Goal: Transaction & Acquisition: Obtain resource

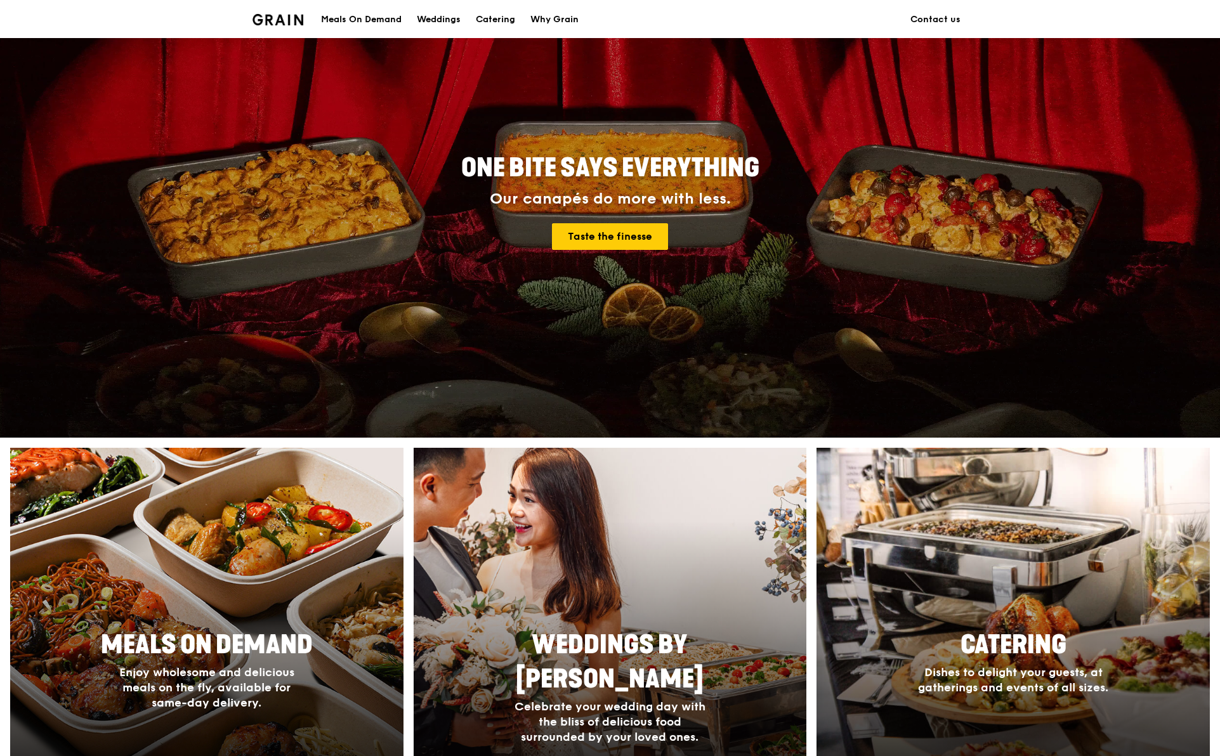
scroll to position [249, 0]
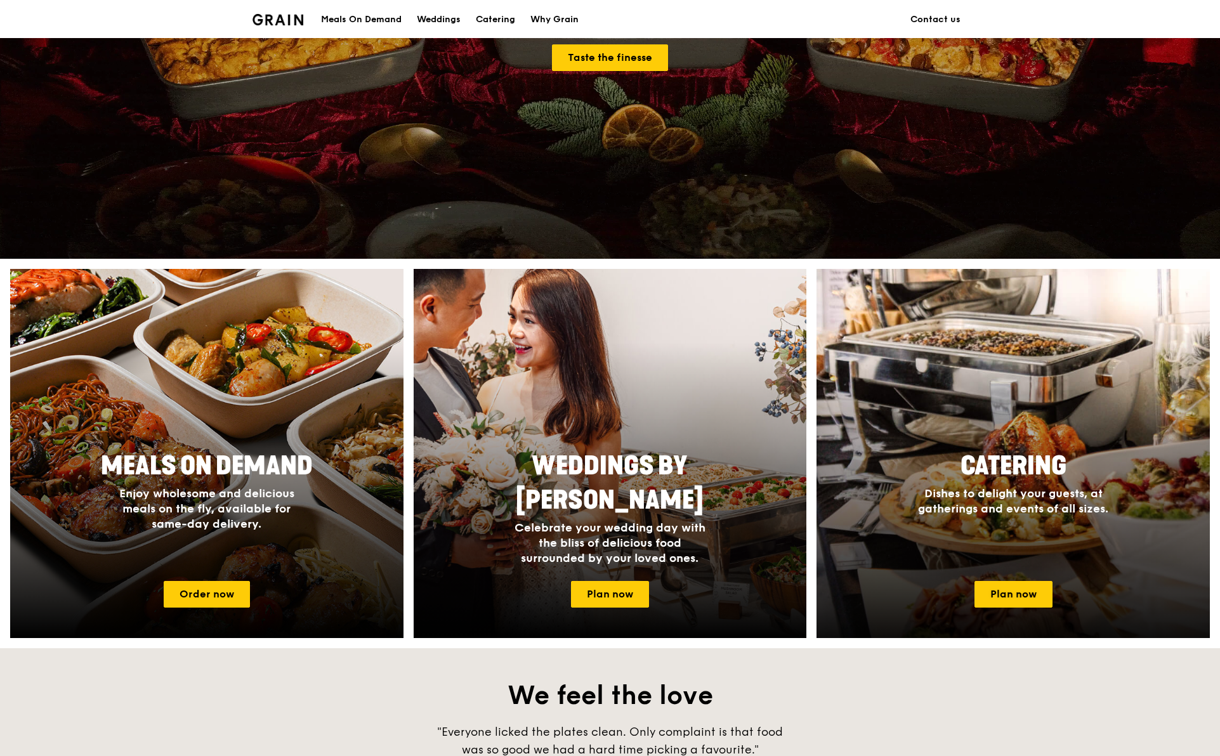
click at [1055, 439] on div at bounding box center [1013, 454] width 433 height 406
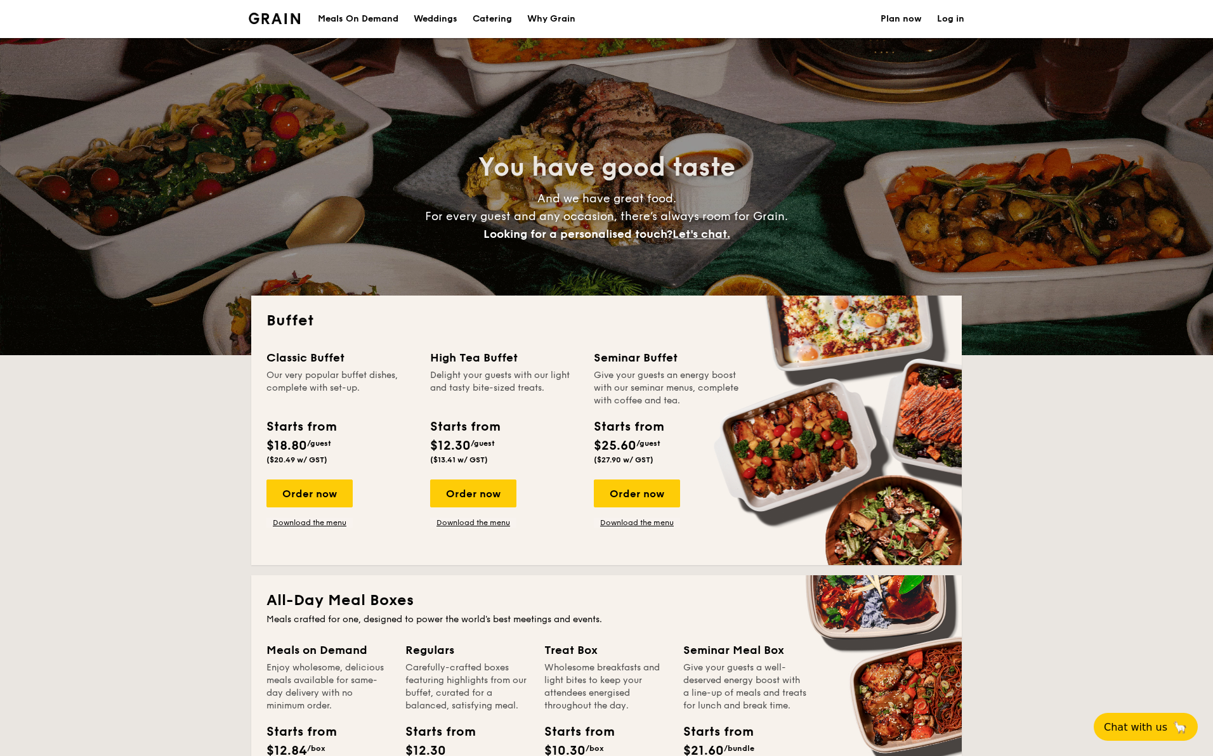
select select
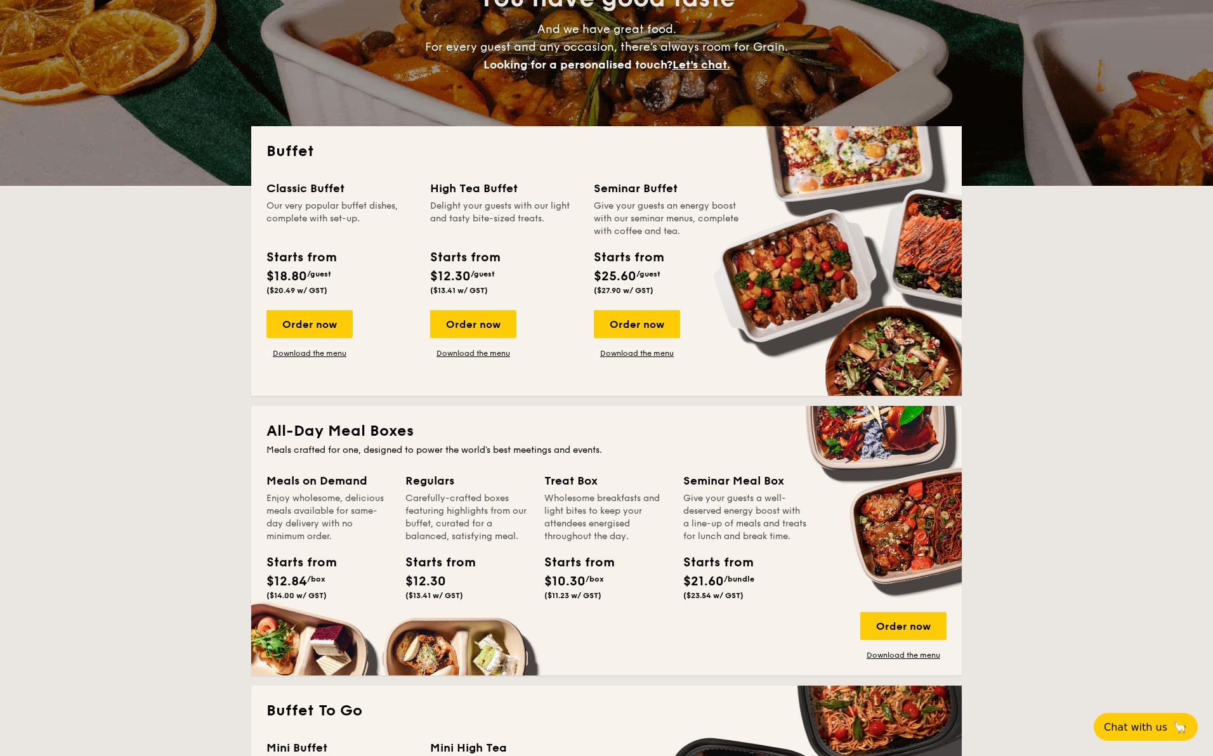
scroll to position [114, 0]
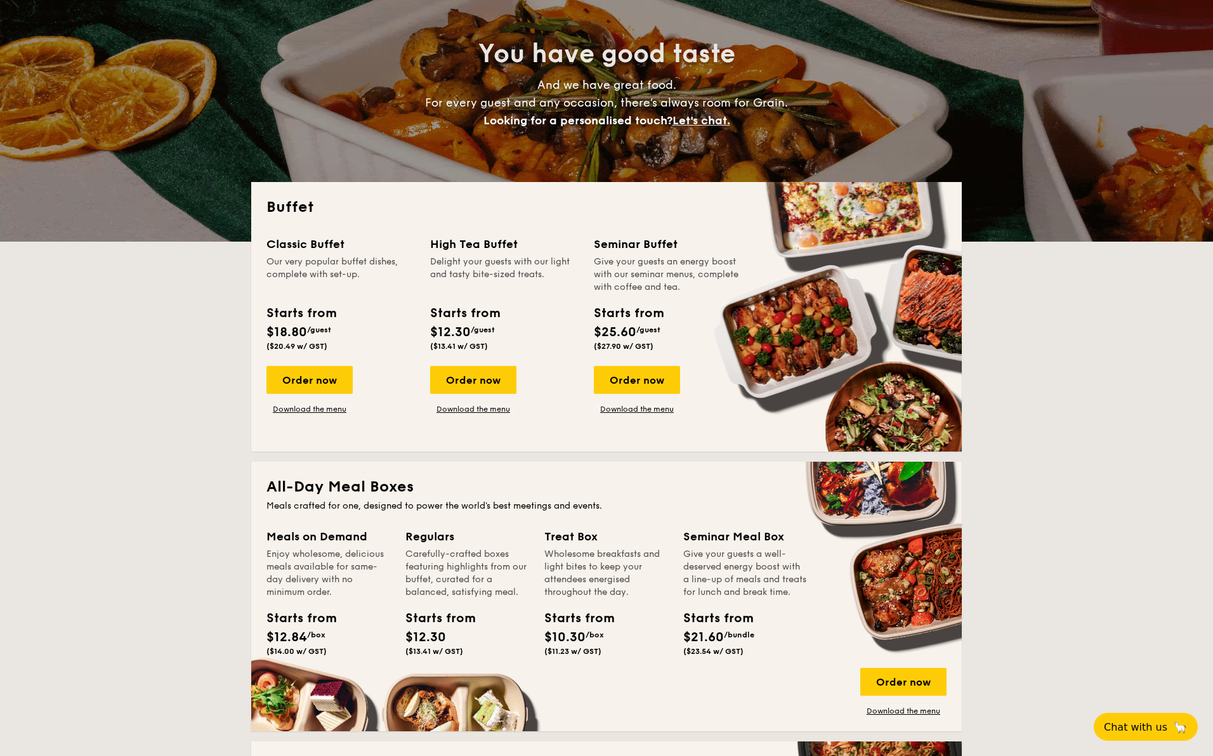
drag, startPoint x: 324, startPoint y: 375, endPoint x: 404, endPoint y: 456, distance: 114.0
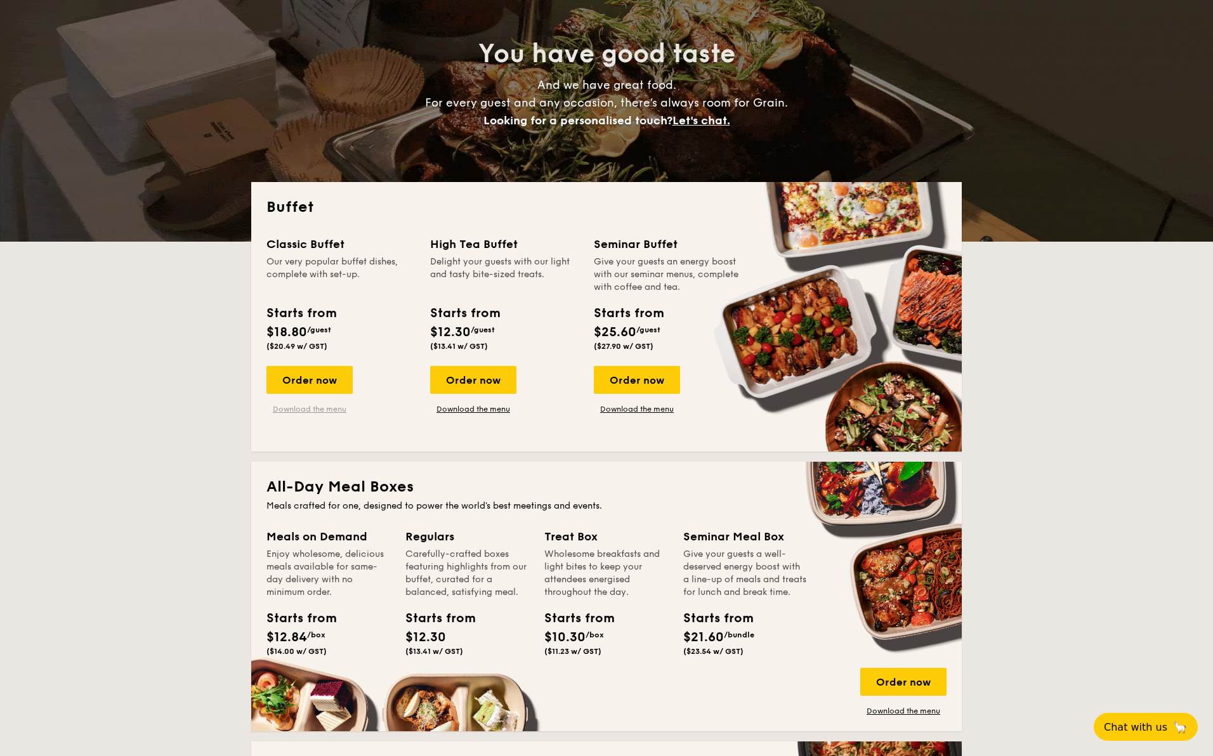
click at [322, 411] on link "Download the menu" at bounding box center [310, 409] width 86 height 10
click at [498, 404] on link "Download the menu" at bounding box center [473, 409] width 86 height 10
